Goal: Information Seeking & Learning: Learn about a topic

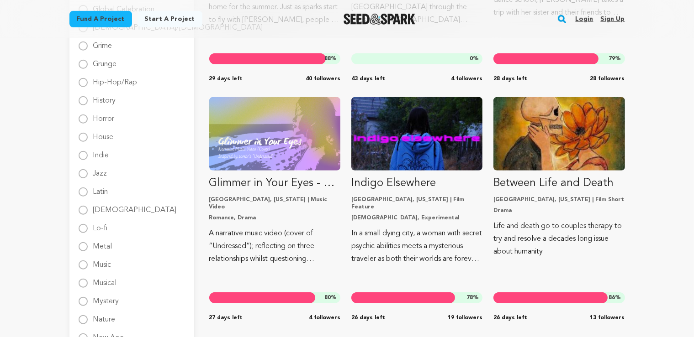
scroll to position [805, 0]
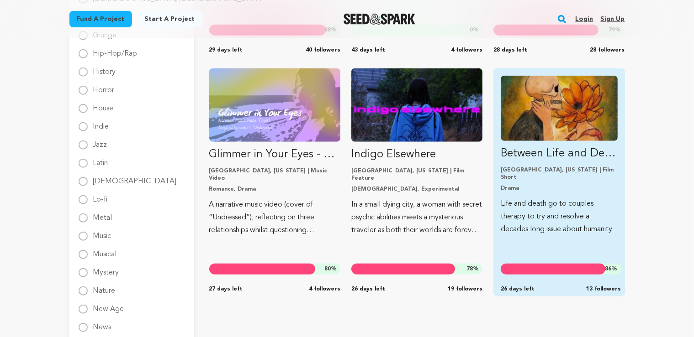
click at [589, 137] on img "Fund Between Life and Death" at bounding box center [558, 108] width 116 height 65
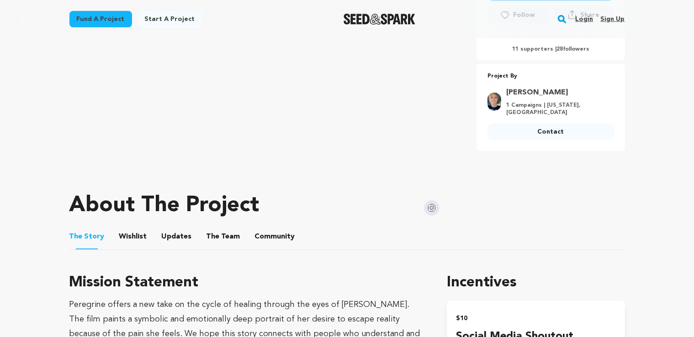
scroll to position [337, 0]
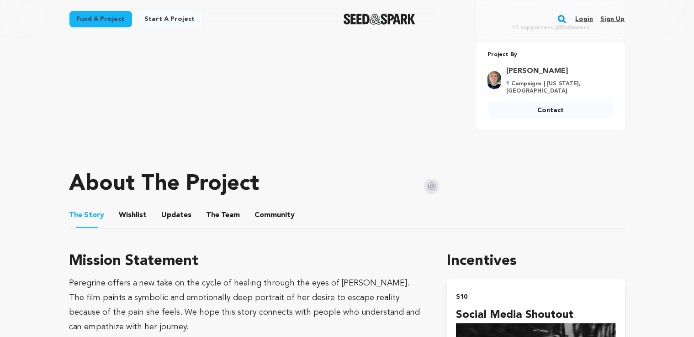
click at [229, 209] on button "The Team" at bounding box center [223, 217] width 22 height 22
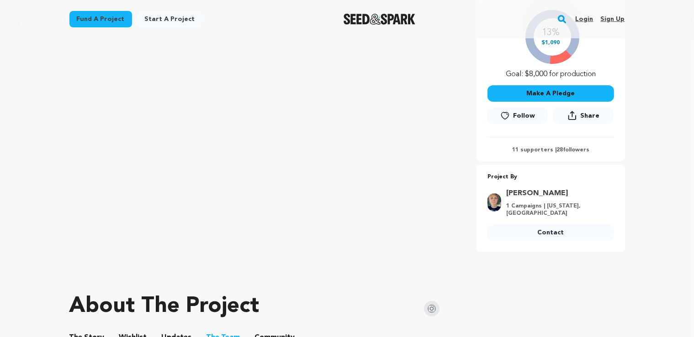
scroll to position [241, 0]
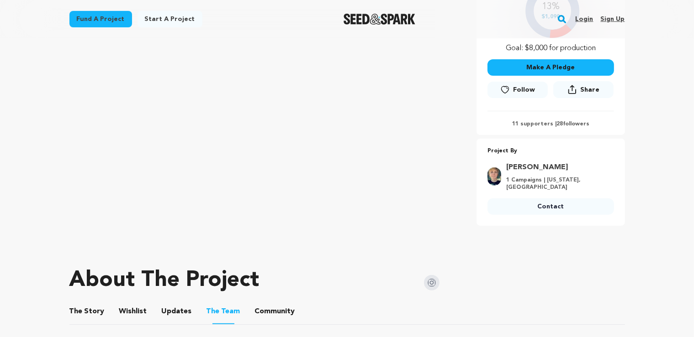
click at [428, 277] on img at bounding box center [432, 283] width 16 height 16
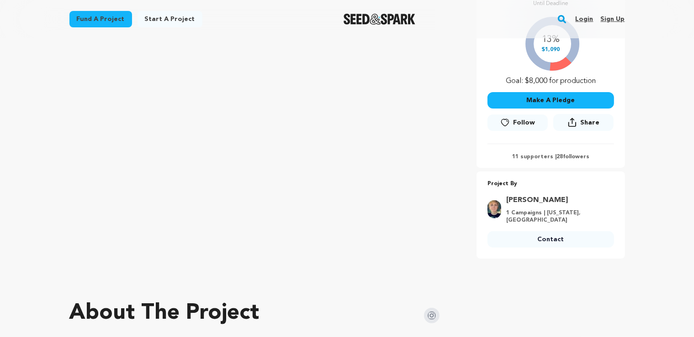
scroll to position [0, 0]
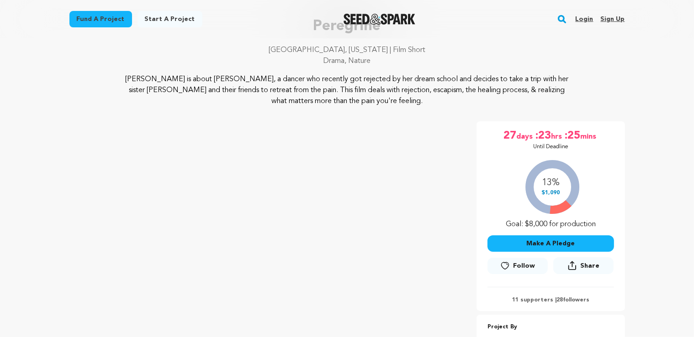
scroll to position [48, 0]
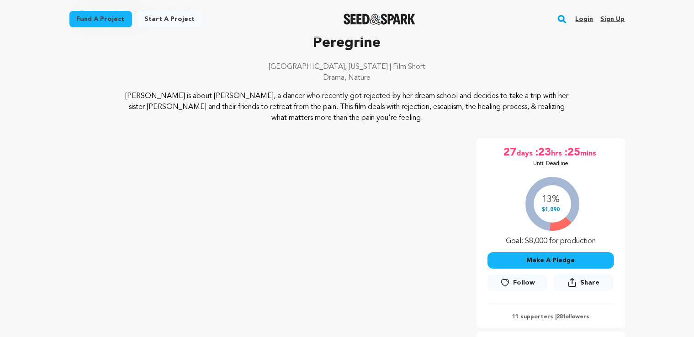
drag, startPoint x: 249, startPoint y: 95, endPoint x: 399, endPoint y: 124, distance: 152.4
click at [399, 124] on div "Peregrine San Marcos, Texas | Film Short Drama, Nature Peregrine" at bounding box center [346, 225] width 555 height 387
drag, startPoint x: 399, startPoint y: 124, endPoint x: 113, endPoint y: 99, distance: 287.0
click at [113, 99] on div "Peregrine San Marcos, Texas | Film Short Drama, Nature Peregrine" at bounding box center [346, 225] width 555 height 387
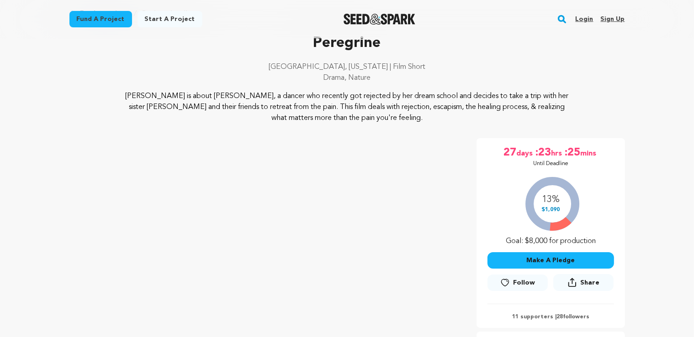
click at [296, 105] on p "Peregrine is about Prudence, a dancer who recently got rejected by her dream sc…" at bounding box center [347, 107] width 444 height 33
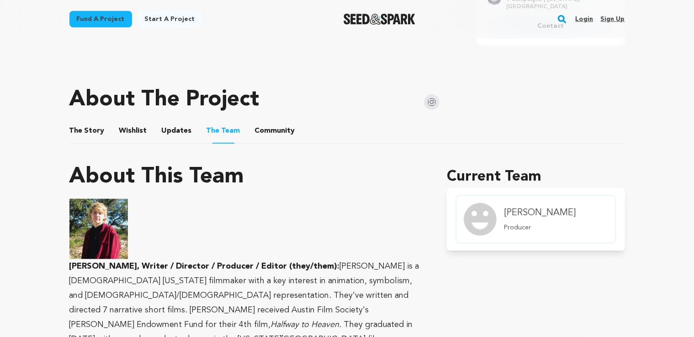
scroll to position [530, 0]
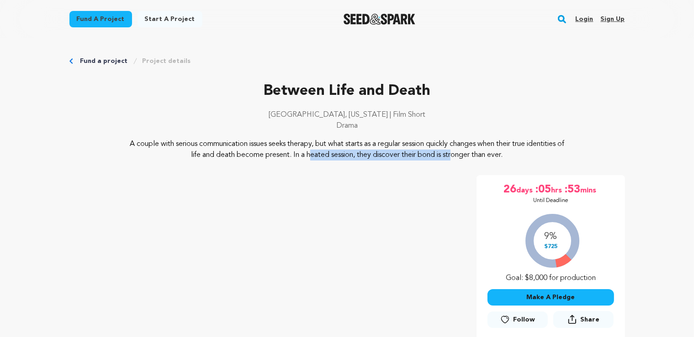
click at [369, 156] on p "A couple with serious communication issues seeks therapy, but what starts as a …" at bounding box center [347, 150] width 444 height 22
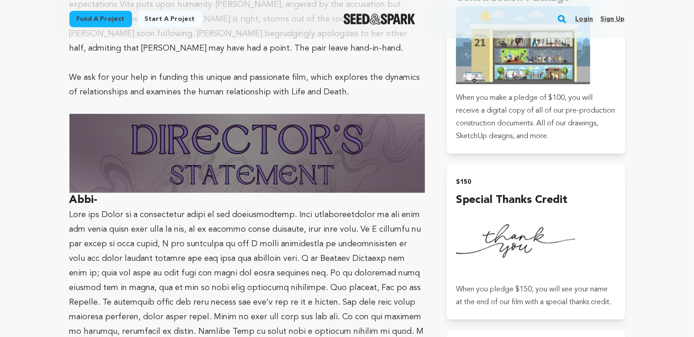
scroll to position [627, 0]
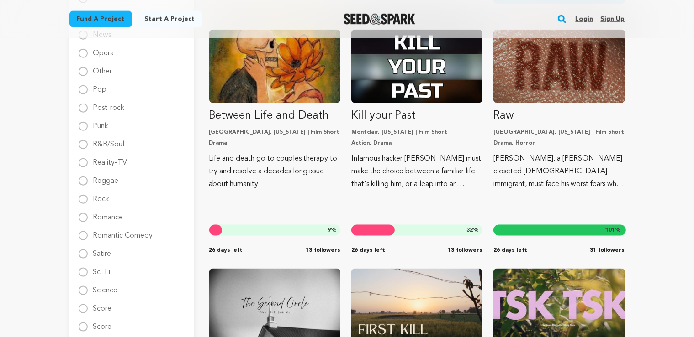
scroll to position [1094, 0]
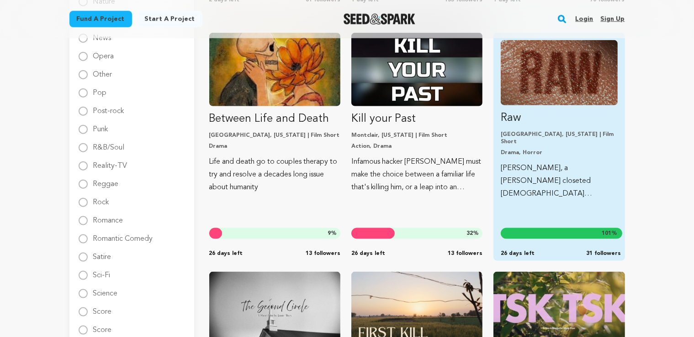
click at [575, 190] on p "Arturo, a young closeted Mexican immigrant, must face his worst fears when snea…" at bounding box center [558, 181] width 116 height 38
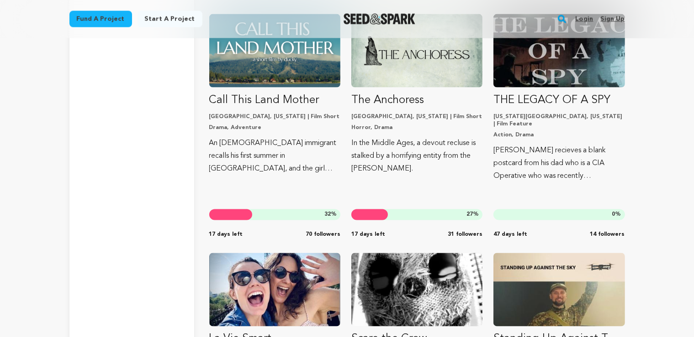
scroll to position [5145, 0]
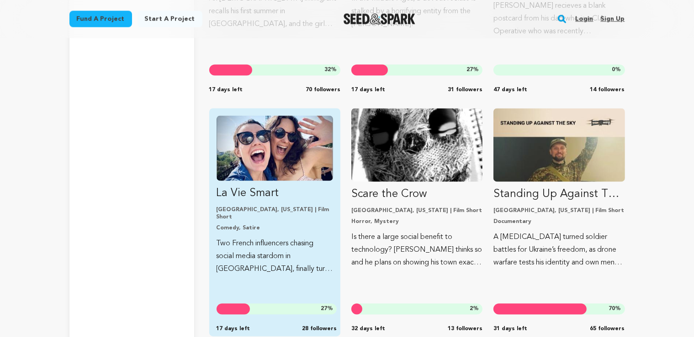
click at [315, 195] on p "La Vie Smart" at bounding box center [274, 194] width 116 height 15
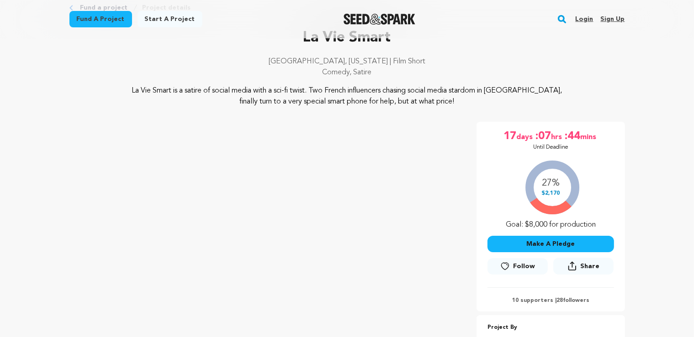
scroll to position [48, 0]
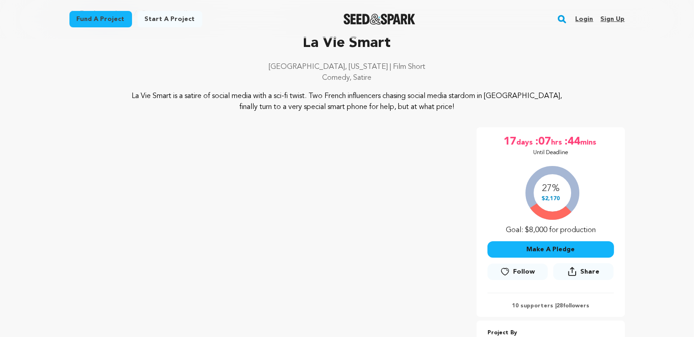
drag, startPoint x: 325, startPoint y: 100, endPoint x: 454, endPoint y: 107, distance: 128.9
click at [454, 107] on p "La Vie Smart is a satire of social media with a sci-fi twist. Two French influe…" at bounding box center [347, 102] width 444 height 22
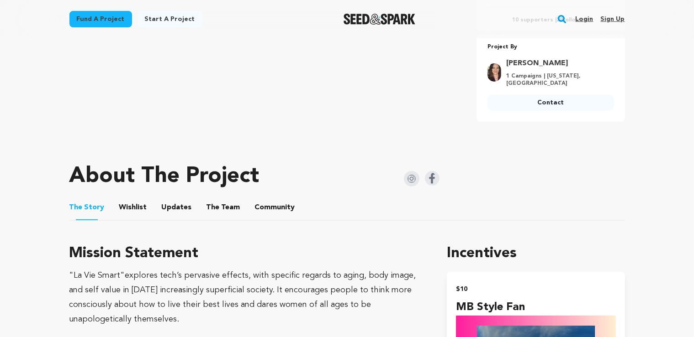
scroll to position [337, 0]
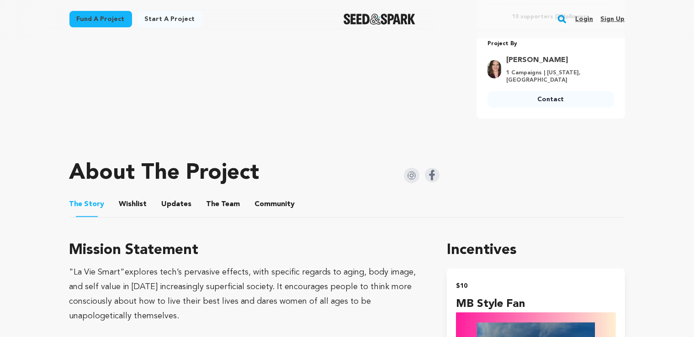
click at [235, 204] on ul "The Story The Story Wishlist Wishlist Updates Updates The Team The Team Communi…" at bounding box center [346, 205] width 555 height 26
click at [226, 205] on button "The Team" at bounding box center [223, 206] width 22 height 22
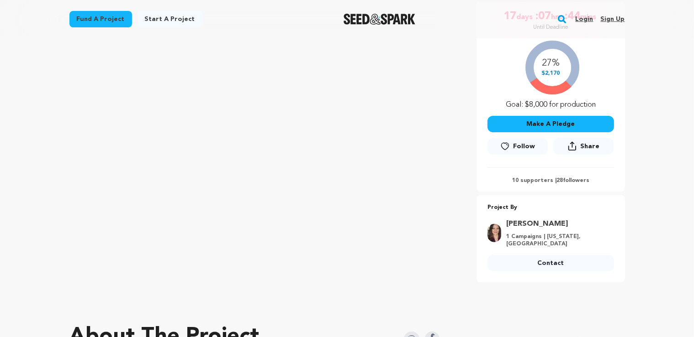
scroll to position [222, 0]
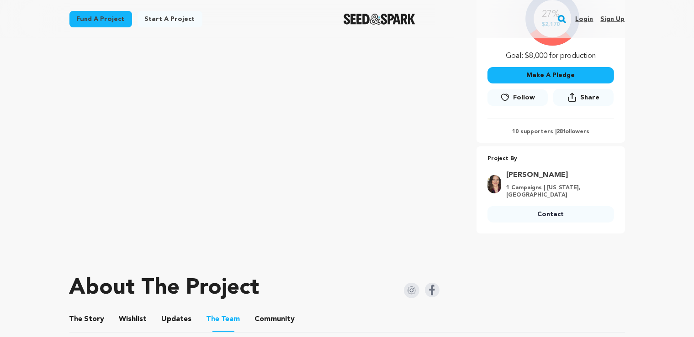
click at [416, 293] on img at bounding box center [412, 291] width 16 height 16
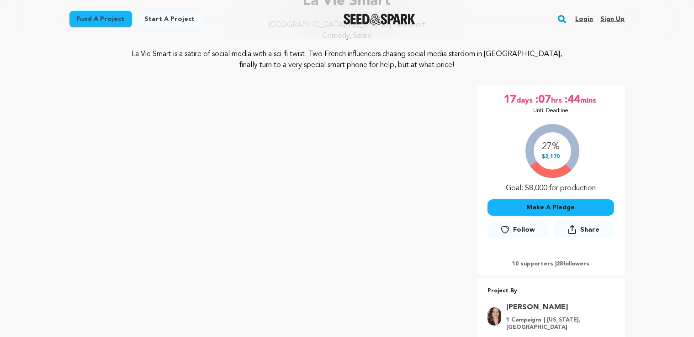
scroll to position [96, 0]
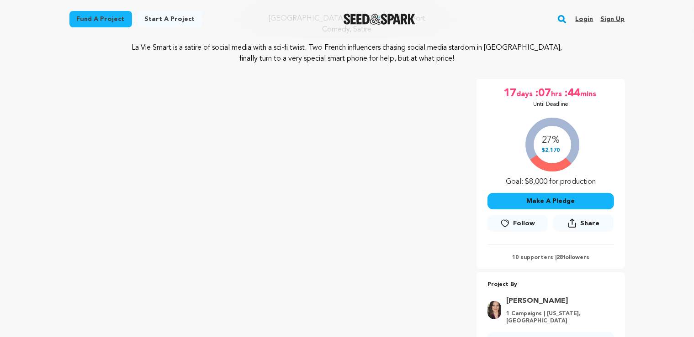
scroll to position [337, 0]
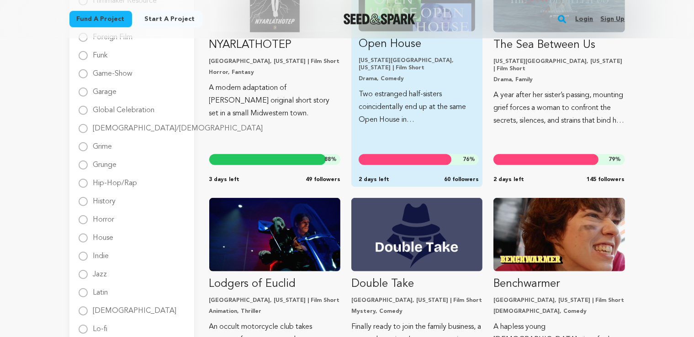
scroll to position [530, 0]
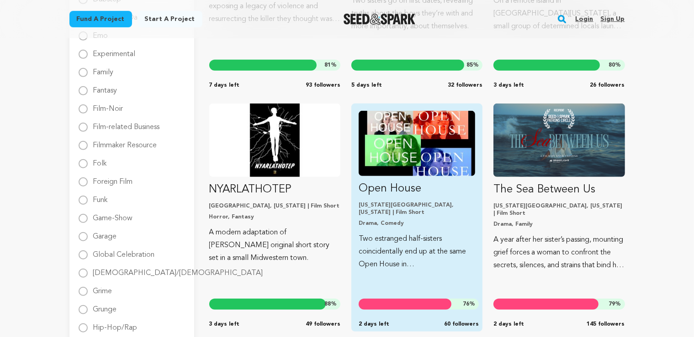
click at [421, 253] on p "Two estranged half-sisters coincidentally end up at the same Open House in NYC …" at bounding box center [416, 252] width 116 height 38
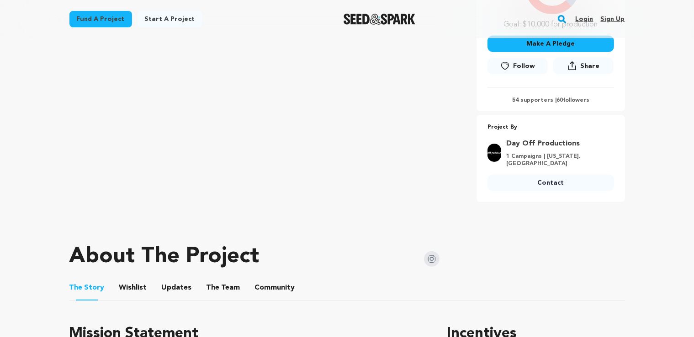
scroll to position [289, 0]
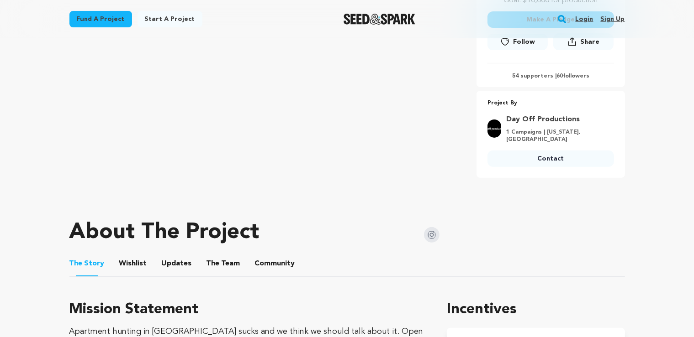
click at [215, 264] on button "The Team" at bounding box center [223, 266] width 22 height 22
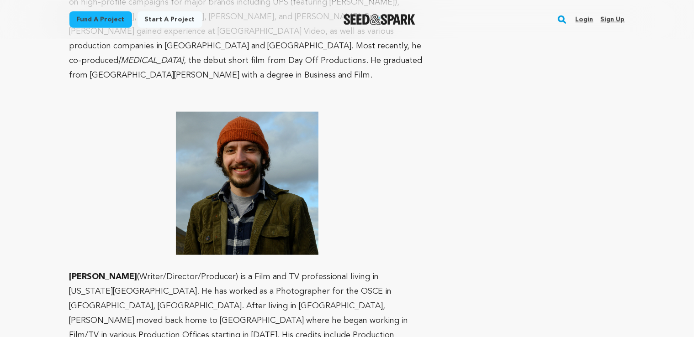
scroll to position [964, 0]
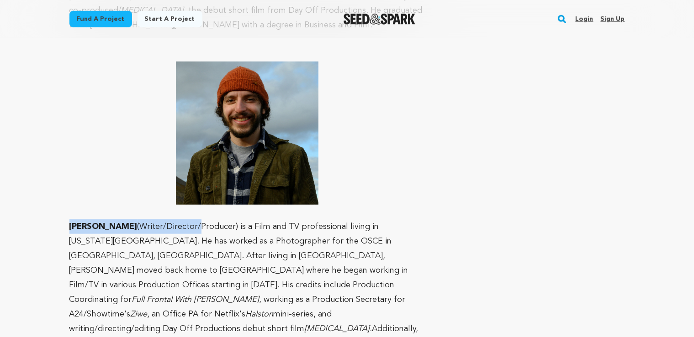
drag, startPoint x: 68, startPoint y: 199, endPoint x: 185, endPoint y: 197, distance: 117.4
click at [185, 197] on div "Fund a project Project details Open House New York City, New York | Film Short …" at bounding box center [347, 309] width 585 height 2471
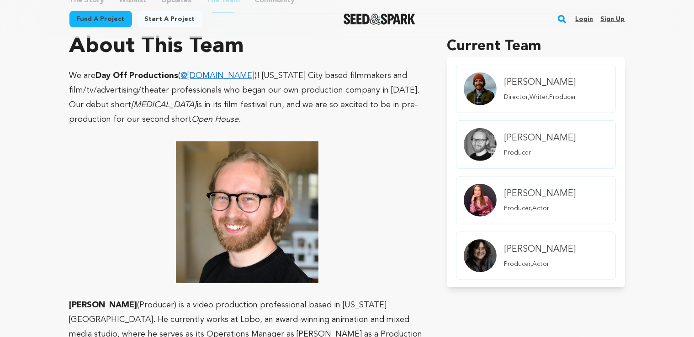
scroll to position [627, 0]
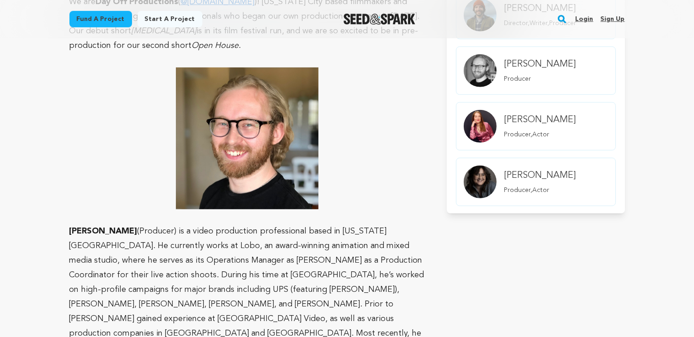
click at [565, 117] on h4 "[PERSON_NAME]" at bounding box center [540, 120] width 72 height 13
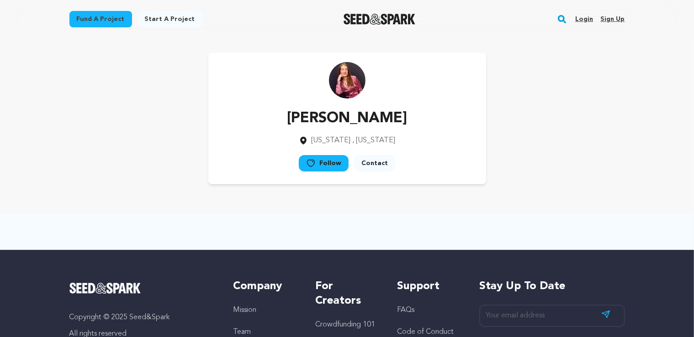
click at [160, 56] on div "Katie Satterfield New York , New York Follow" at bounding box center [346, 119] width 555 height 132
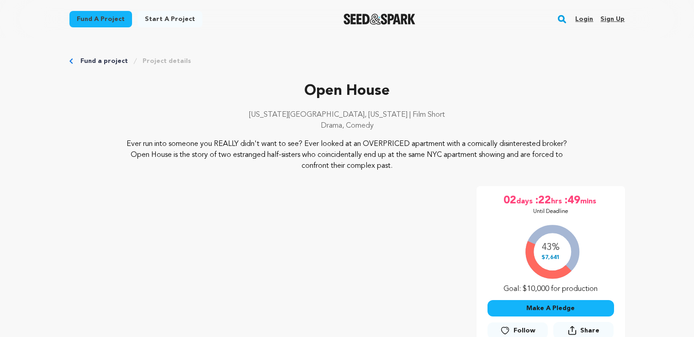
click at [367, 80] on p "Open House" at bounding box center [346, 91] width 555 height 22
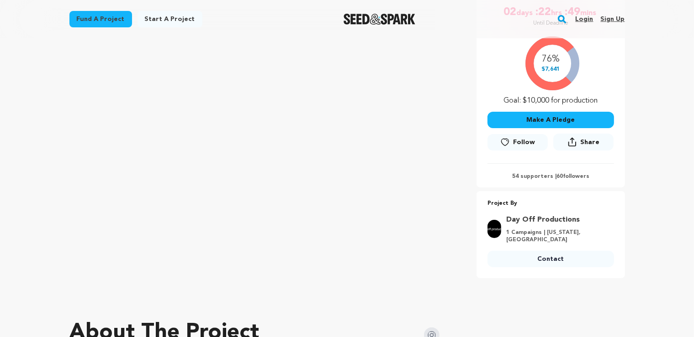
scroll to position [139, 0]
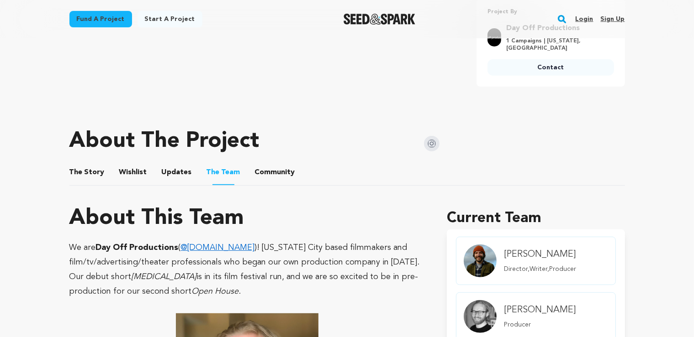
click at [87, 173] on button "The Story" at bounding box center [87, 174] width 22 height 22
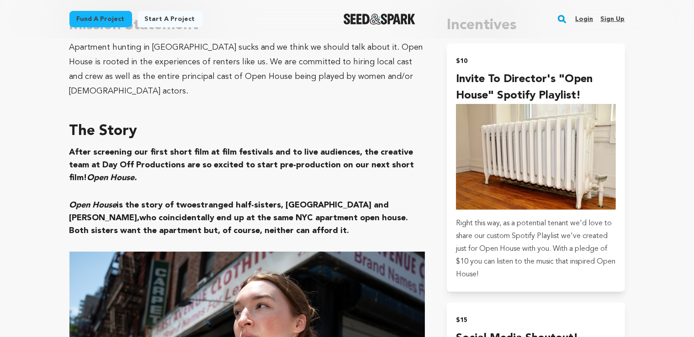
scroll to position [477, 0]
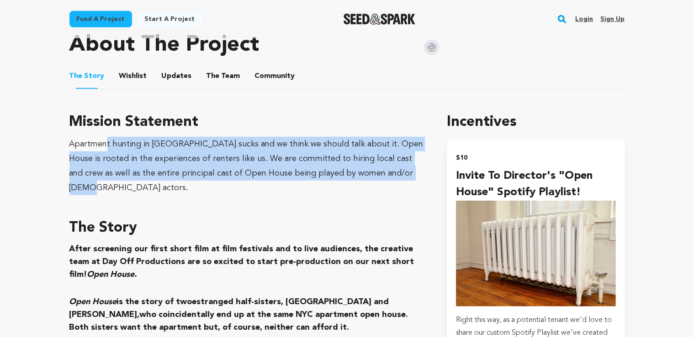
drag, startPoint x: 105, startPoint y: 145, endPoint x: 392, endPoint y: 177, distance: 289.0
click at [392, 177] on div "Apartment hunting in [GEOGRAPHIC_DATA] sucks and we think we should talk about …" at bounding box center [247, 166] width 356 height 58
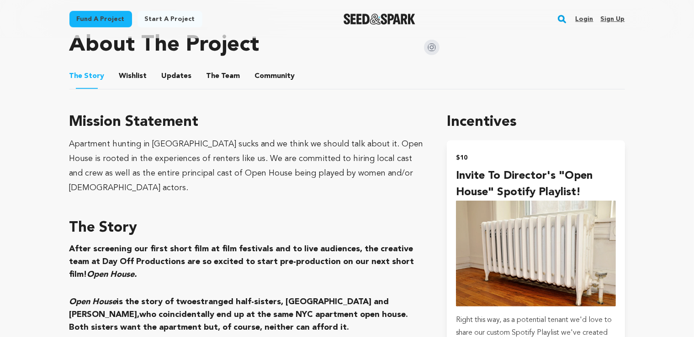
click at [392, 177] on div "Apartment hunting in [GEOGRAPHIC_DATA] sucks and we think we should talk about …" at bounding box center [247, 166] width 356 height 58
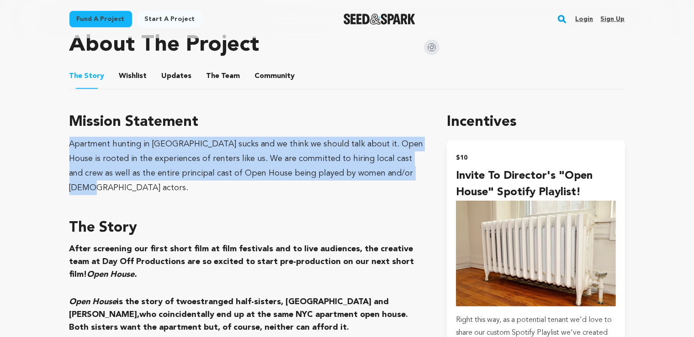
drag, startPoint x: 403, startPoint y: 174, endPoint x: 54, endPoint y: 142, distance: 350.3
click at [125, 174] on div "Apartment hunting in [GEOGRAPHIC_DATA] sucks and we think we should talk about …" at bounding box center [247, 166] width 356 height 58
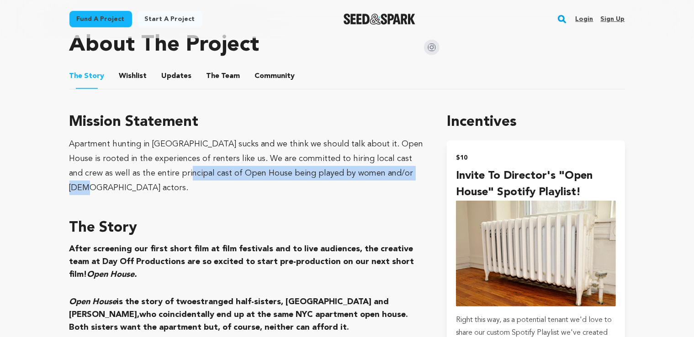
drag, startPoint x: 156, startPoint y: 176, endPoint x: 385, endPoint y: 179, distance: 229.3
click at [385, 179] on div "Apartment hunting in [GEOGRAPHIC_DATA] sucks and we think we should talk about …" at bounding box center [247, 166] width 356 height 58
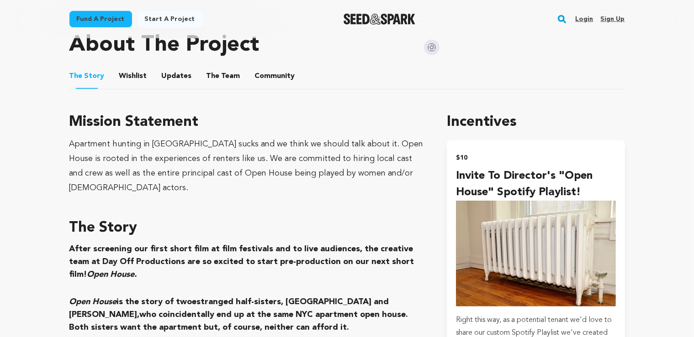
click at [385, 179] on div "Apartment hunting in [GEOGRAPHIC_DATA] sucks and we think we should talk about …" at bounding box center [247, 166] width 356 height 58
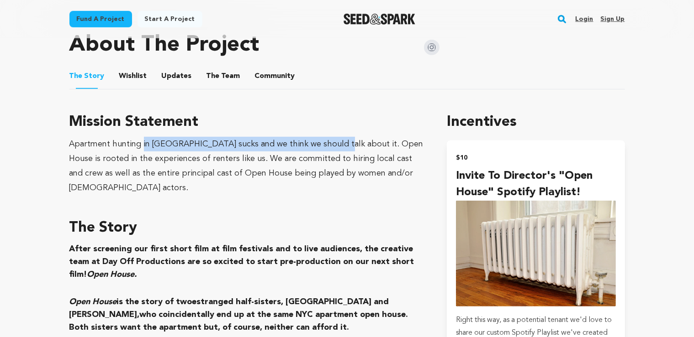
drag, startPoint x: 141, startPoint y: 143, endPoint x: 326, endPoint y: 140, distance: 185.0
click at [326, 140] on div "Apartment hunting in [GEOGRAPHIC_DATA] sucks and we think we should talk about …" at bounding box center [247, 166] width 356 height 58
drag, startPoint x: 101, startPoint y: 232, endPoint x: 200, endPoint y: 254, distance: 100.9
click at [200, 254] on h3 "After screening our first short film at film festivals and to live audiences, t…" at bounding box center [247, 262] width 356 height 38
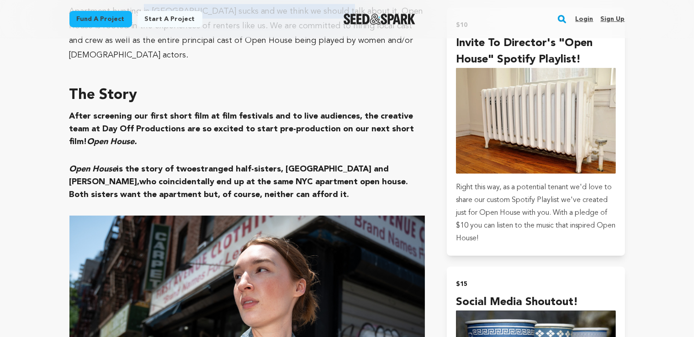
scroll to position [622, 0]
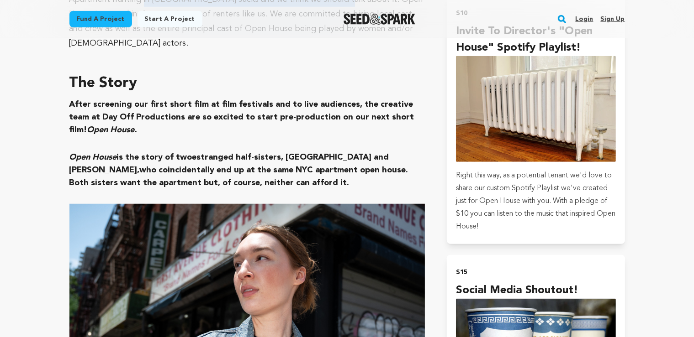
drag, startPoint x: 158, startPoint y: 161, endPoint x: 52, endPoint y: 136, distance: 109.3
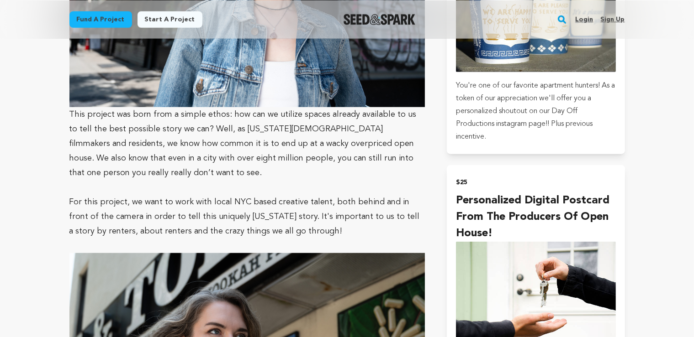
scroll to position [959, 0]
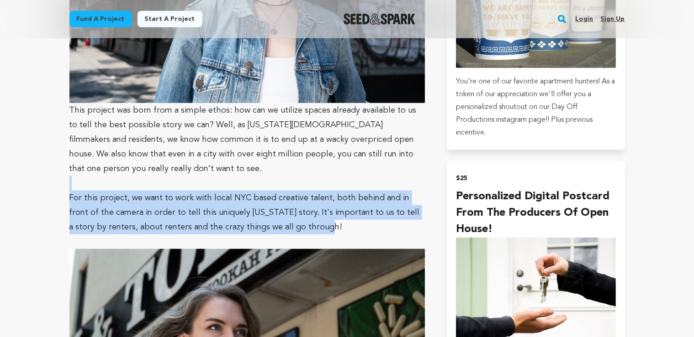
drag, startPoint x: 123, startPoint y: 163, endPoint x: 313, endPoint y: 216, distance: 197.5
click at [209, 199] on p "For this project, we want to work with local NYC based creative talent, both be…" at bounding box center [247, 213] width 356 height 44
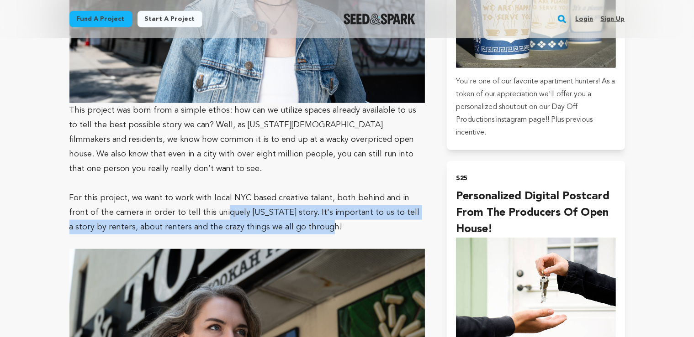
drag, startPoint x: 257, startPoint y: 201, endPoint x: 295, endPoint y: 210, distance: 39.9
click at [295, 210] on p "For this project, we want to work with local NYC based creative talent, both be…" at bounding box center [247, 213] width 356 height 44
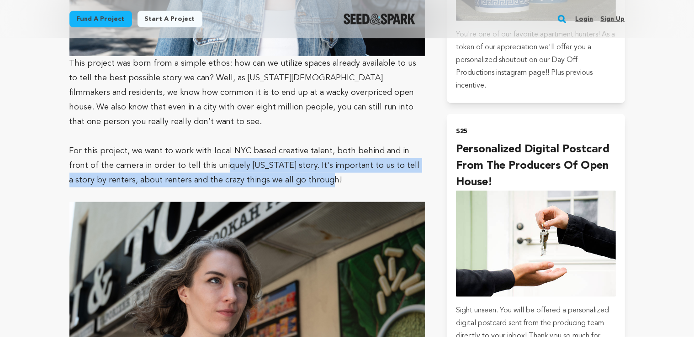
scroll to position [1056, 0]
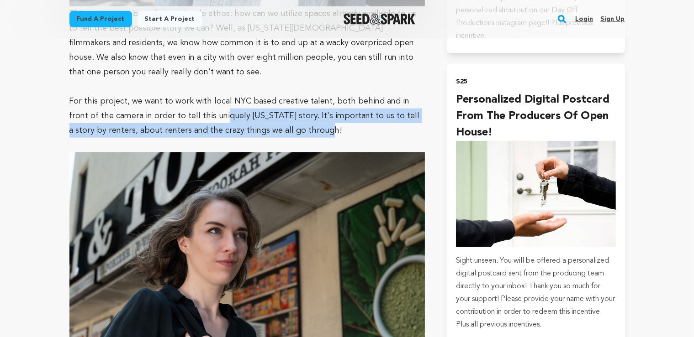
click at [293, 106] on p "For this project, we want to work with local NYC based creative talent, both be…" at bounding box center [247, 116] width 356 height 44
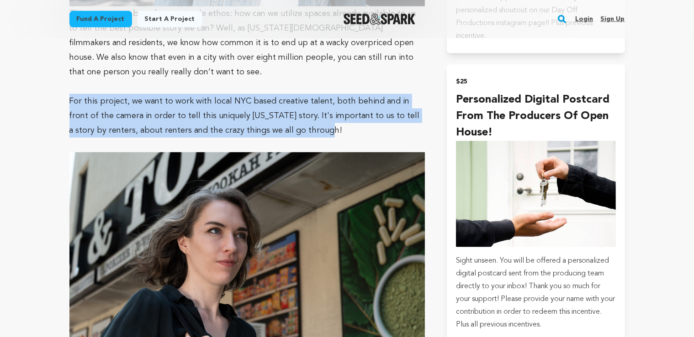
drag, startPoint x: 301, startPoint y: 111, endPoint x: 63, endPoint y: 87, distance: 239.1
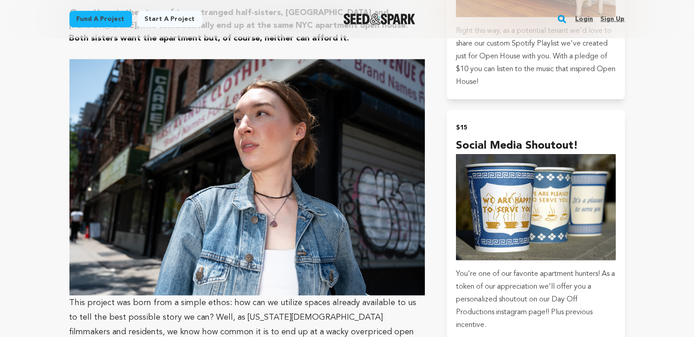
scroll to position [380, 0]
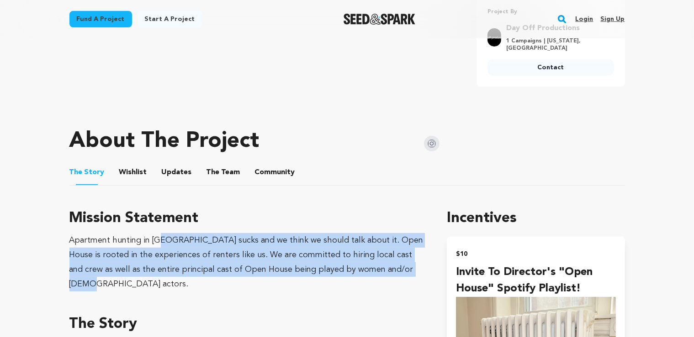
drag, startPoint x: 161, startPoint y: 238, endPoint x: 396, endPoint y: 279, distance: 238.7
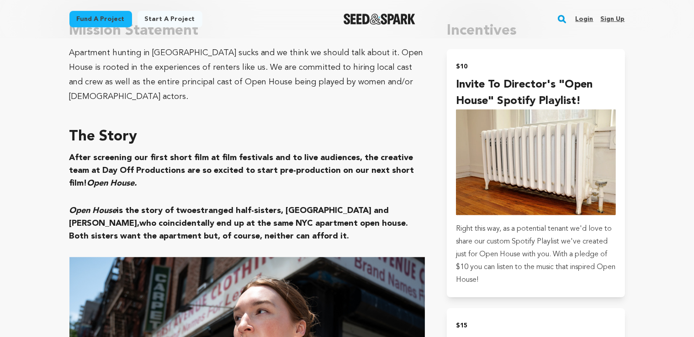
scroll to position [574, 0]
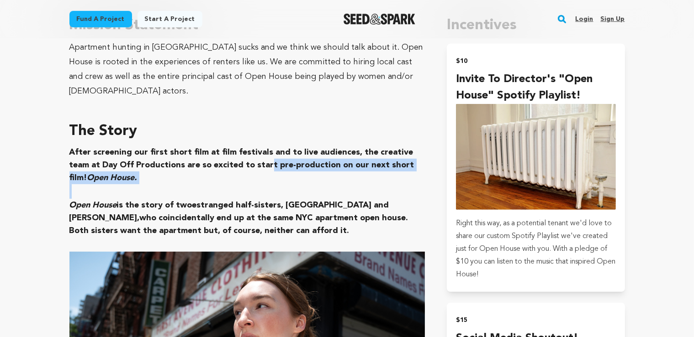
drag, startPoint x: 274, startPoint y: 147, endPoint x: 298, endPoint y: 173, distance: 35.5
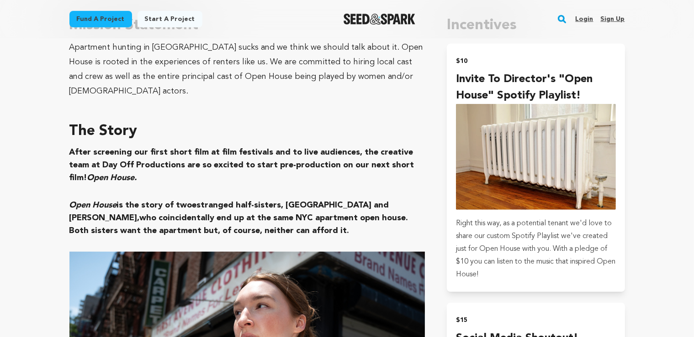
click at [298, 184] on p at bounding box center [247, 191] width 356 height 15
drag, startPoint x: 213, startPoint y: 188, endPoint x: 310, endPoint y: 211, distance: 99.0
click at [310, 211] on h3 "Open House is the story of two estranged half-sisters, [GEOGRAPHIC_DATA] and [P…" at bounding box center [247, 218] width 356 height 38
drag, startPoint x: 240, startPoint y: 207, endPoint x: 210, endPoint y: 205, distance: 30.2
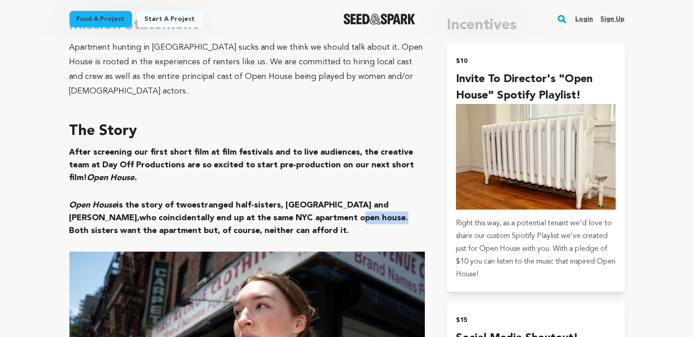
click at [210, 214] on span "who coincidentally end up at the same NYC apartment open house. Both sisters wa…" at bounding box center [238, 224] width 339 height 21
click at [211, 214] on h3 "Open House is the story of two estranged half-sisters, [GEOGRAPHIC_DATA] and [P…" at bounding box center [247, 218] width 356 height 38
drag, startPoint x: 240, startPoint y: 219, endPoint x: 64, endPoint y: 185, distance: 178.9
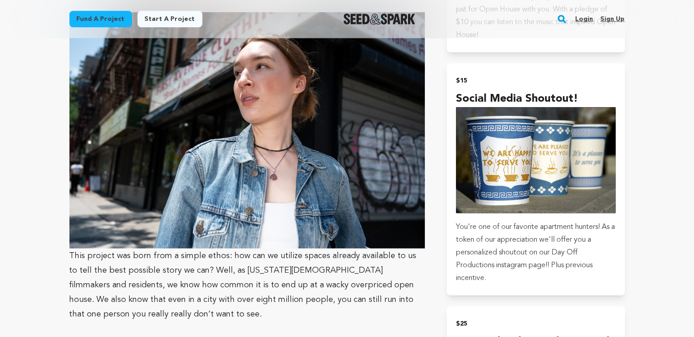
scroll to position [815, 0]
